Goal: Task Accomplishment & Management: Manage account settings

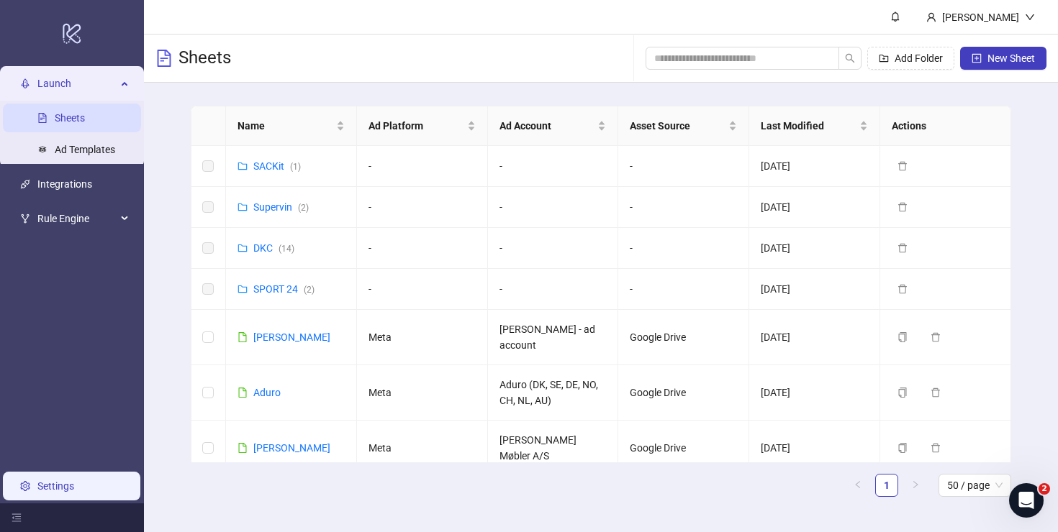
click at [39, 486] on link "Settings" at bounding box center [55, 487] width 37 height 12
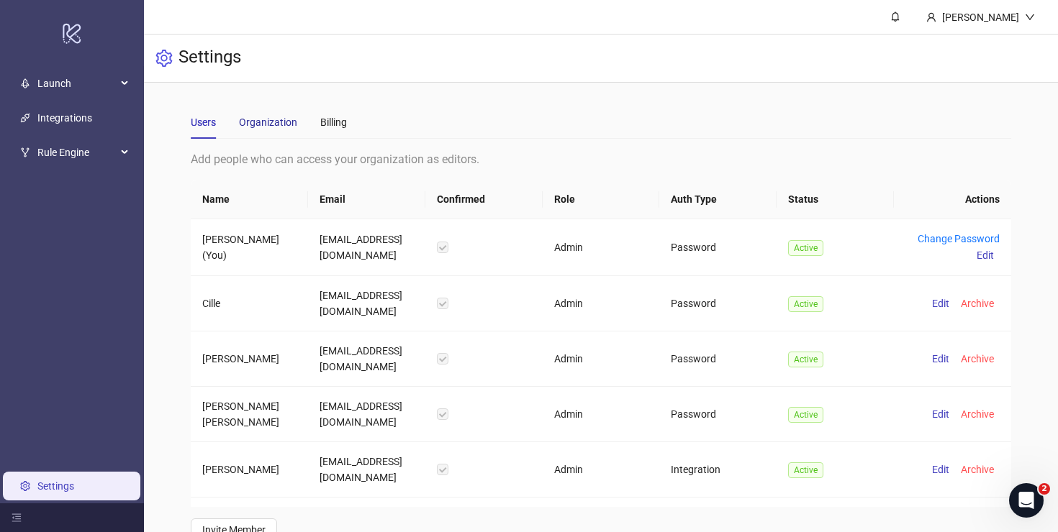
click at [278, 129] on div "Organization" at bounding box center [268, 122] width 58 height 16
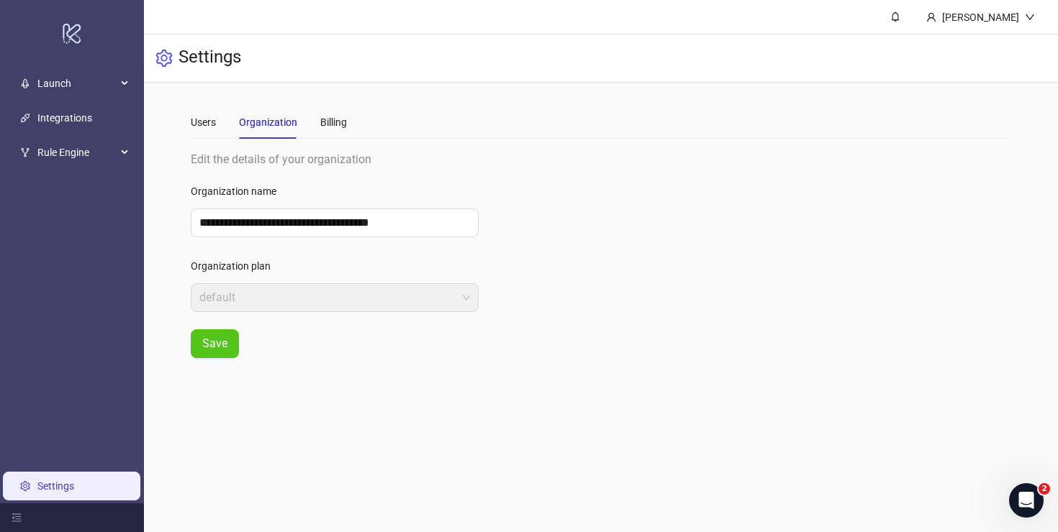
click at [314, 127] on div "Users Organization Billing" at bounding box center [269, 122] width 156 height 33
click at [330, 127] on div "Billing" at bounding box center [333, 122] width 27 height 16
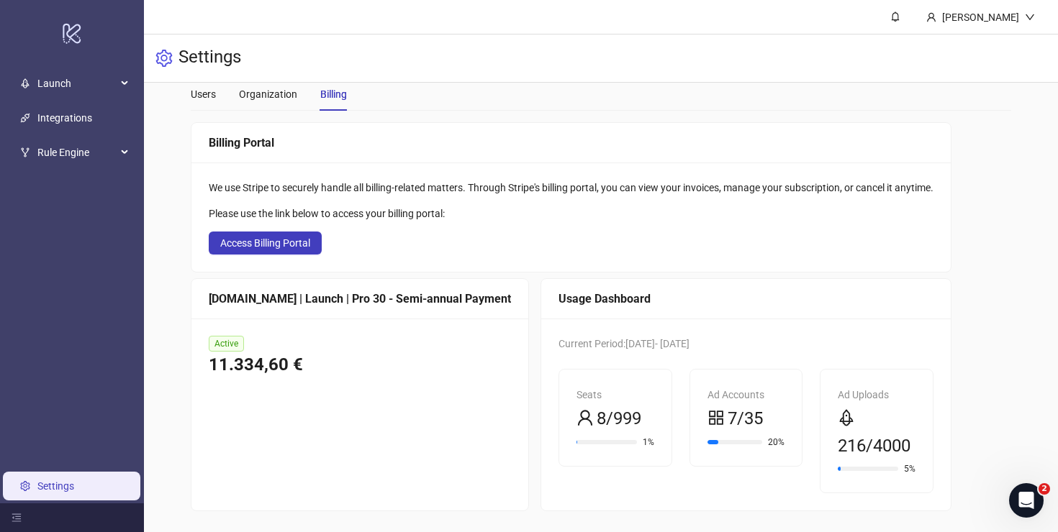
scroll to position [30, 0]
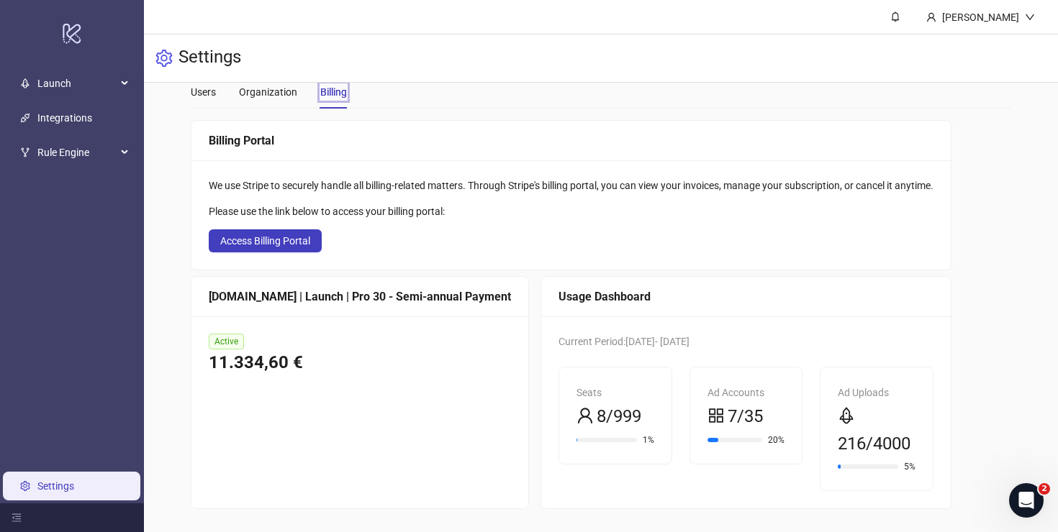
click at [716, 51] on div "Settings" at bounding box center [601, 59] width 914 height 48
